Goal: Information Seeking & Learning: Find specific fact

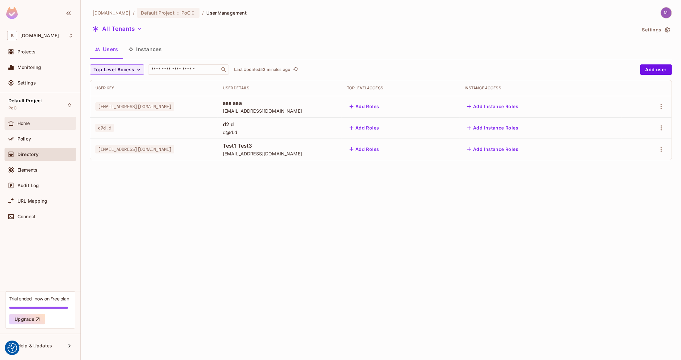
click at [42, 124] on div "Home" at bounding box center [45, 123] width 56 height 5
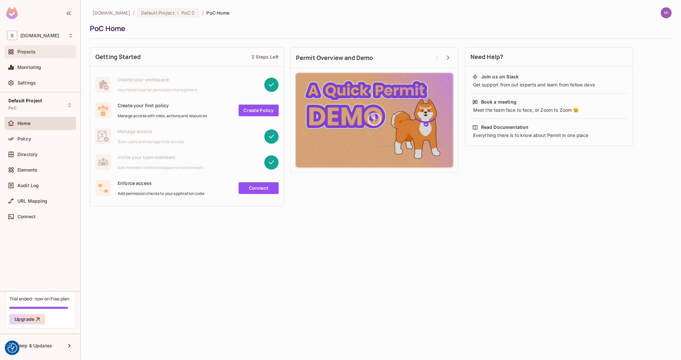
click at [40, 53] on div "Projects" at bounding box center [45, 51] width 56 height 5
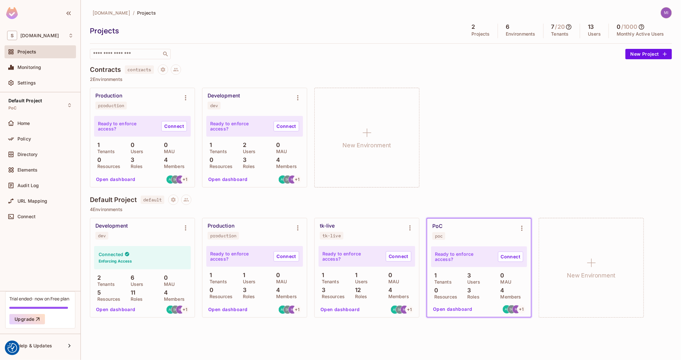
click at [119, 309] on button "Open dashboard" at bounding box center [116, 309] width 45 height 10
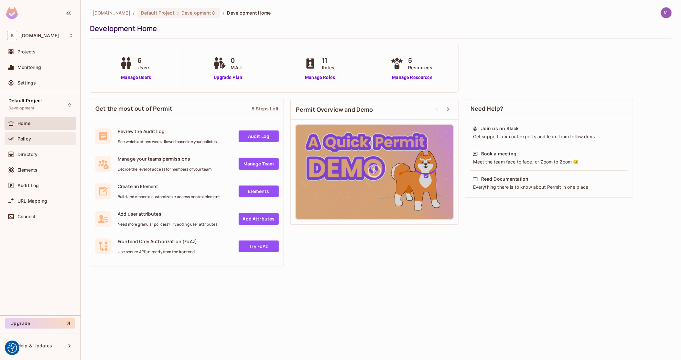
click at [38, 137] on div "Policy" at bounding box center [45, 138] width 56 height 5
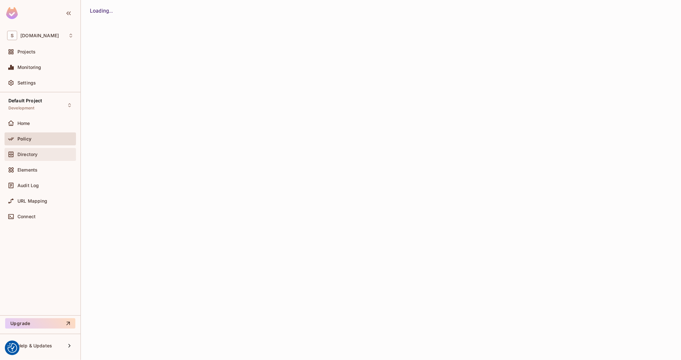
click at [35, 152] on span "Directory" at bounding box center [27, 154] width 20 height 5
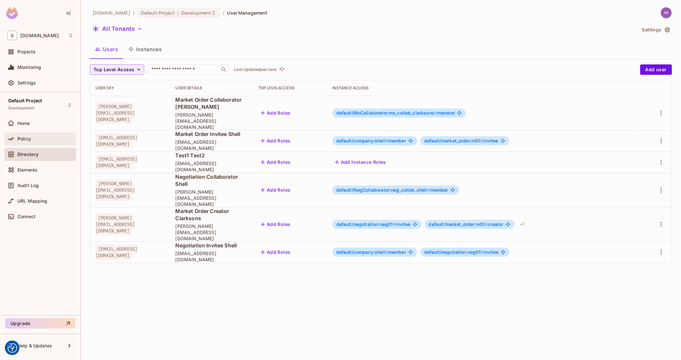
click at [50, 138] on div "Policy" at bounding box center [45, 138] width 56 height 5
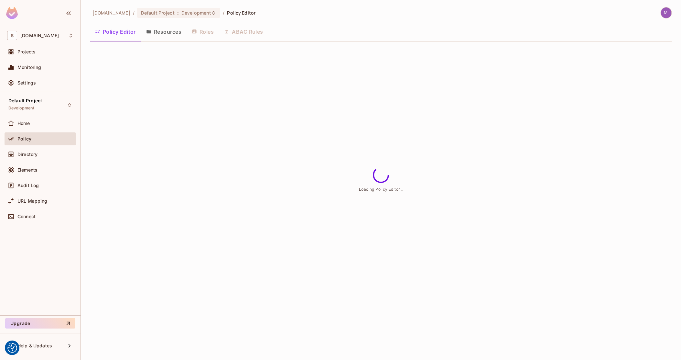
click at [172, 26] on button "Resources" at bounding box center [164, 32] width 46 height 16
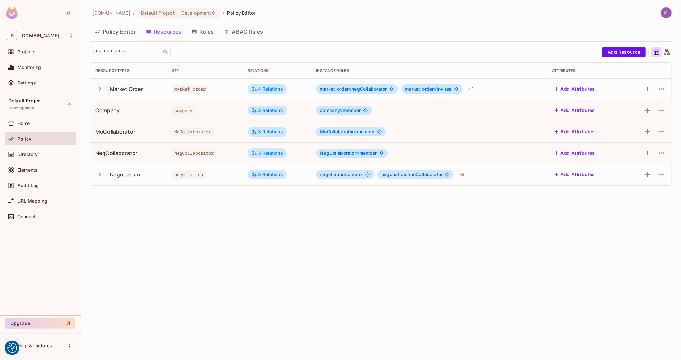
click at [101, 87] on icon "button" at bounding box center [99, 88] width 9 height 9
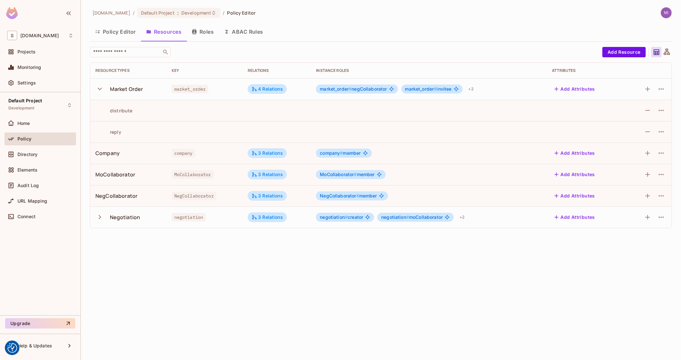
click at [179, 86] on span "market_order" at bounding box center [190, 89] width 37 height 8
copy span "market_order"
click at [193, 174] on span "MoCollaborator" at bounding box center [193, 174] width 42 height 8
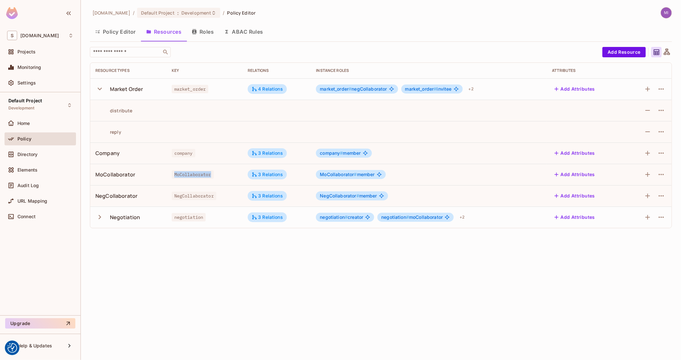
copy span "MoCollaborator"
click at [192, 196] on span "NegCollaborator" at bounding box center [194, 196] width 45 height 8
copy span "NegCollaborator"
